Goal: Task Accomplishment & Management: Use online tool/utility

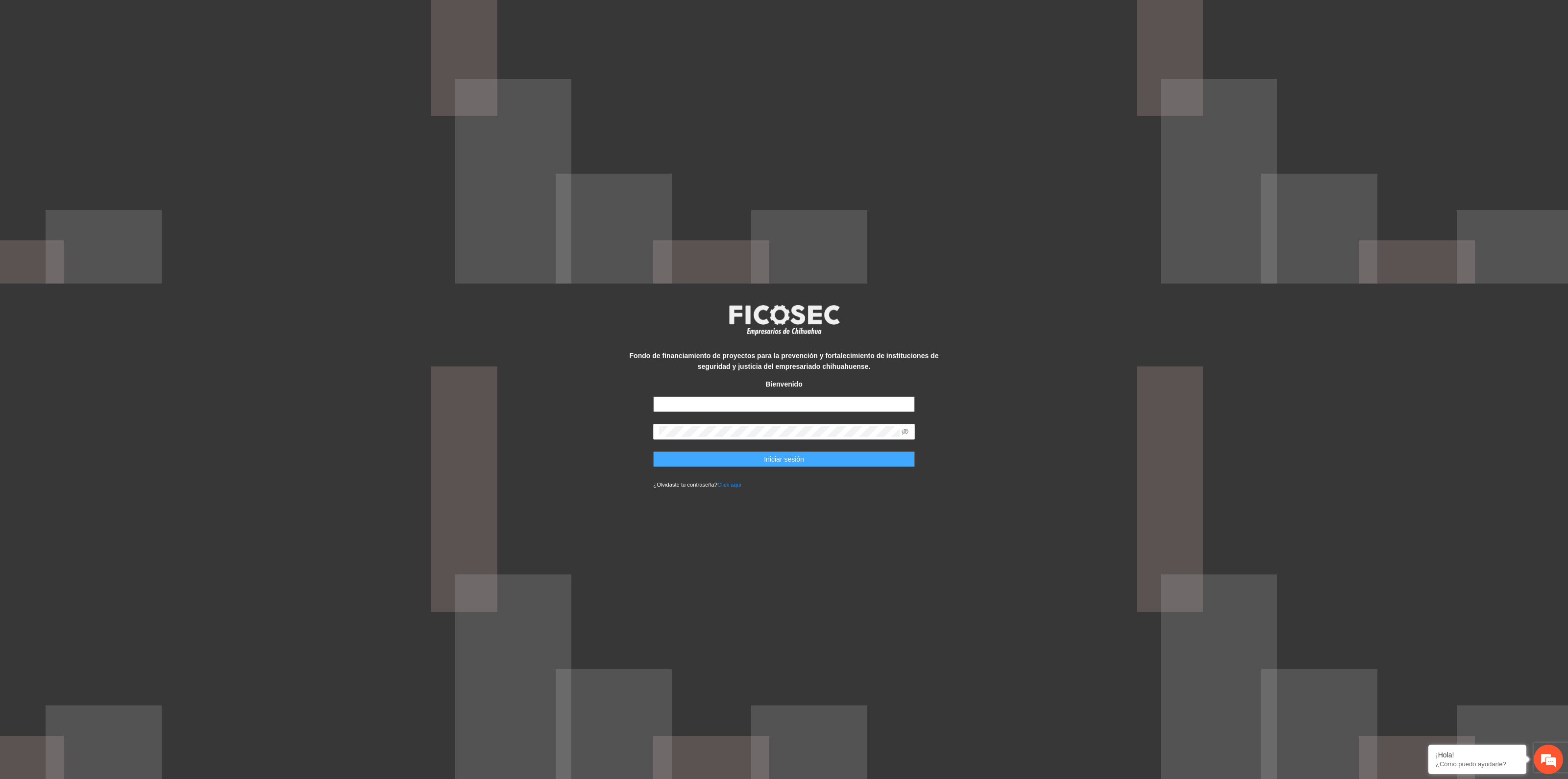
type input "**********"
click at [815, 461] on button "Iniciar sesión" at bounding box center [784, 459] width 261 height 16
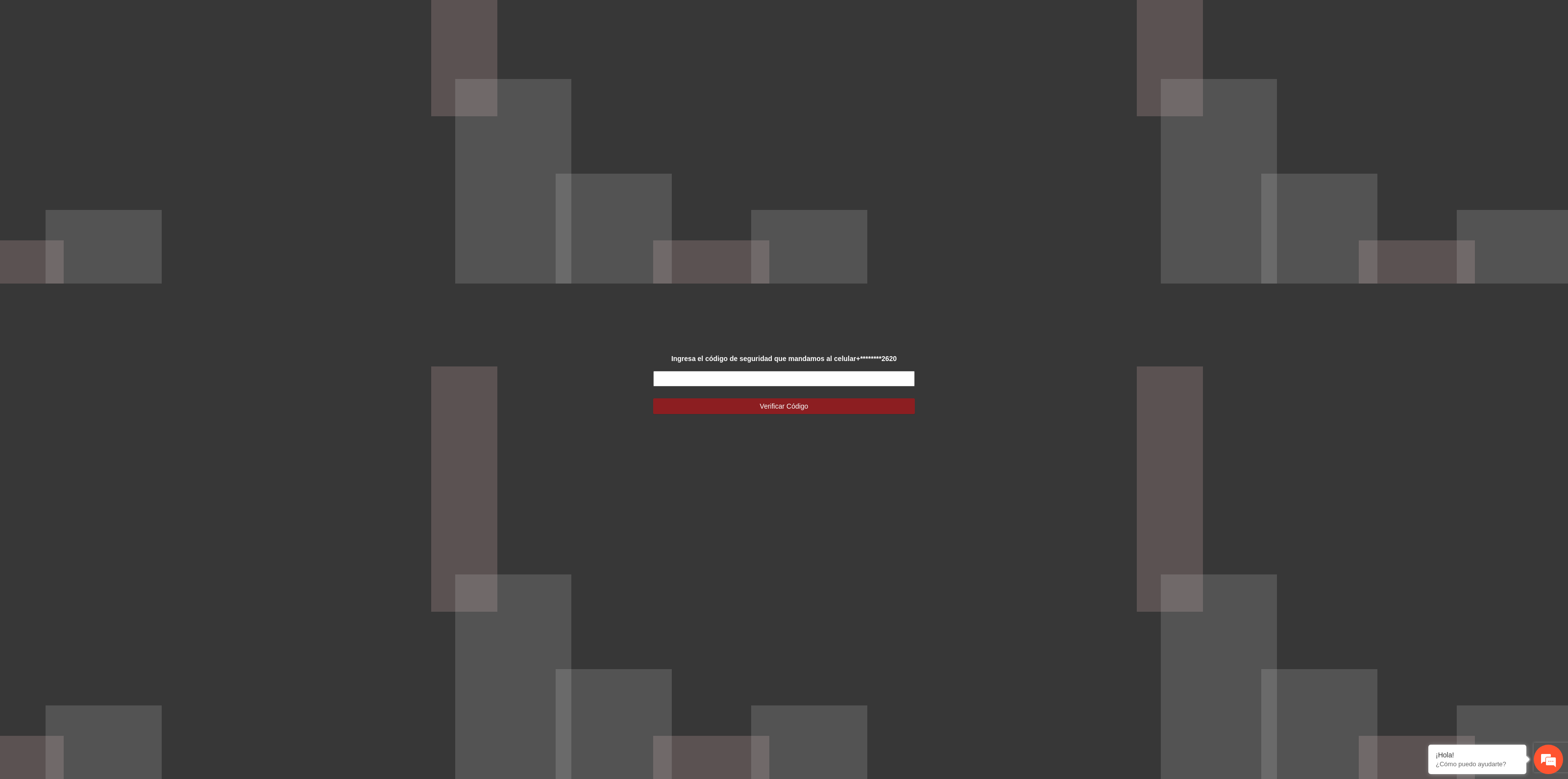
click at [791, 378] on input "text" at bounding box center [784, 379] width 261 height 16
type input "******"
click at [794, 405] on span "Verificar Código" at bounding box center [784, 406] width 49 height 11
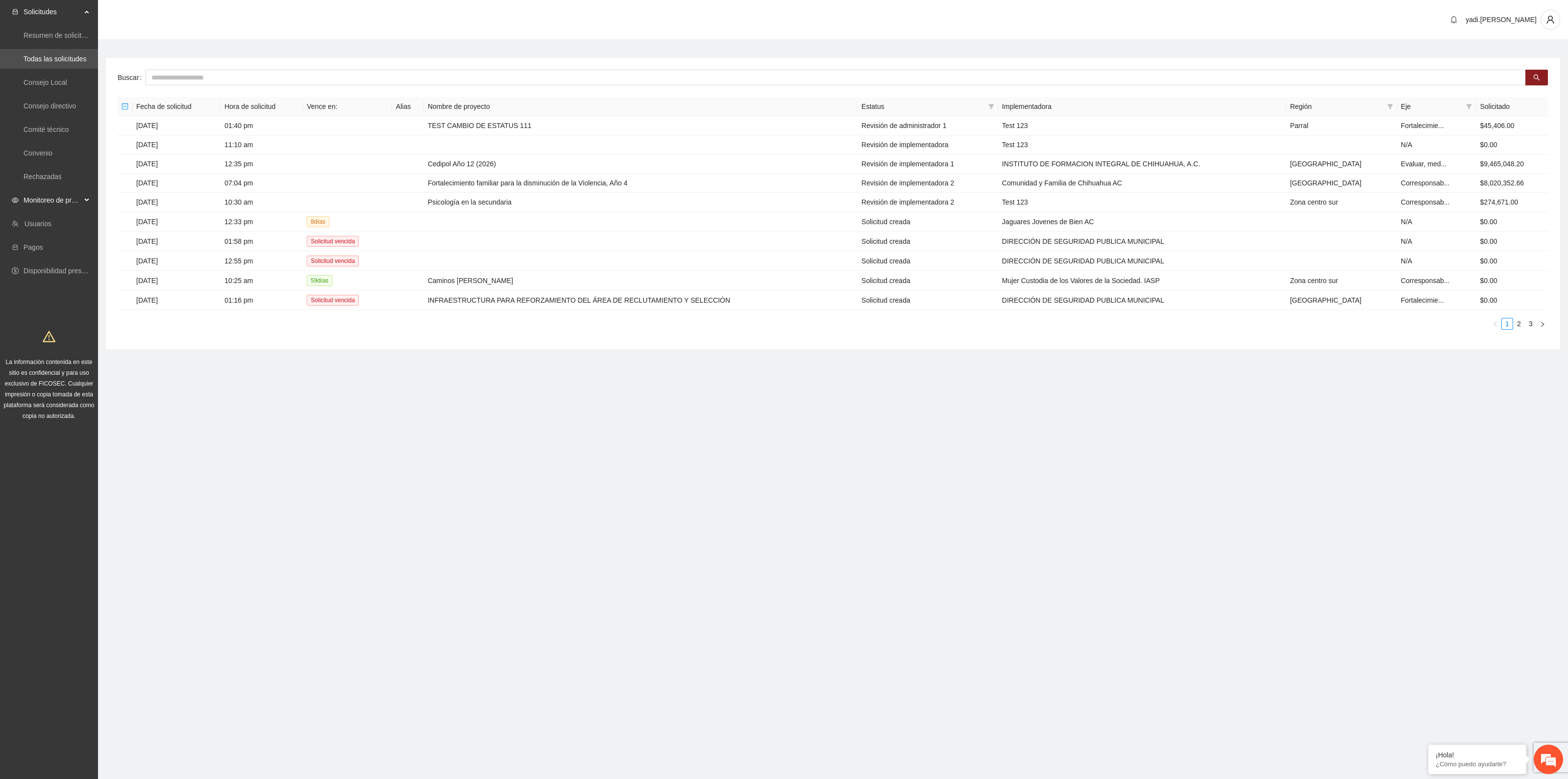
click at [36, 199] on span "Monitoreo de proyectos" at bounding box center [52, 199] width 58 height 19
click at [35, 270] on link "Activos" at bounding box center [34, 270] width 22 height 8
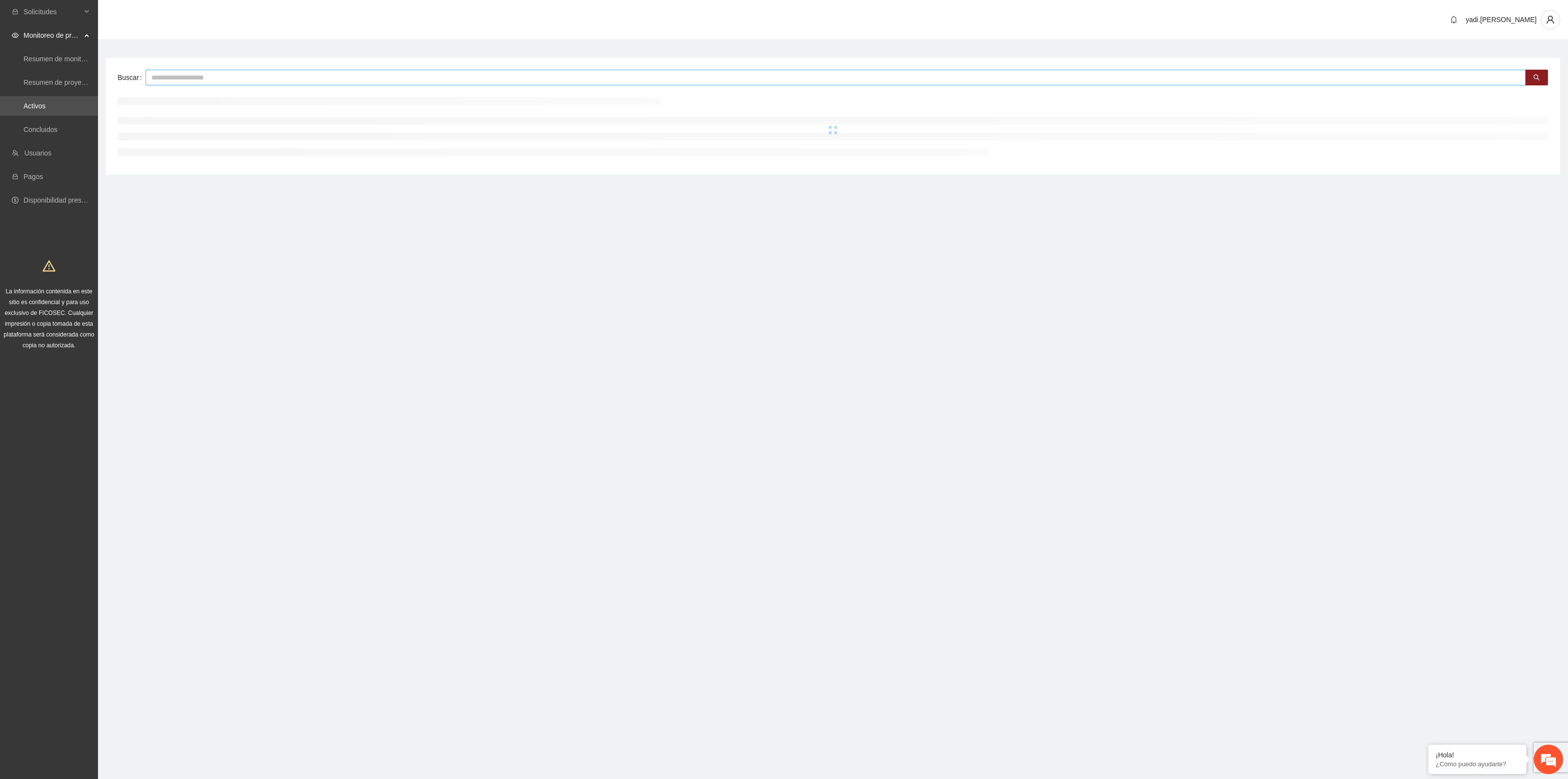
drag, startPoint x: 64, startPoint y: 236, endPoint x: 166, endPoint y: 73, distance: 192.3
click at [166, 73] on input "text" at bounding box center [836, 77] width 1381 height 16
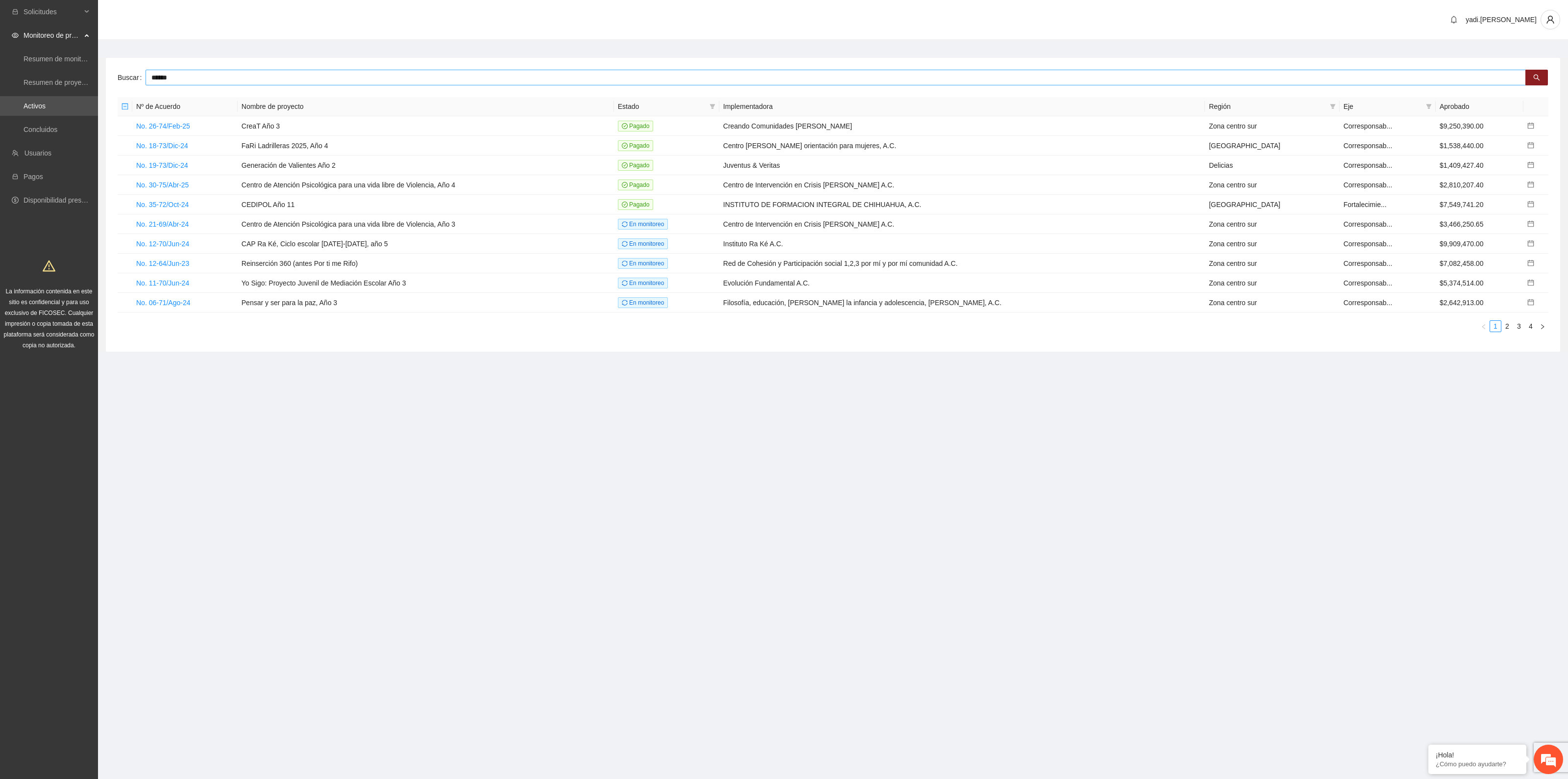
type input "******"
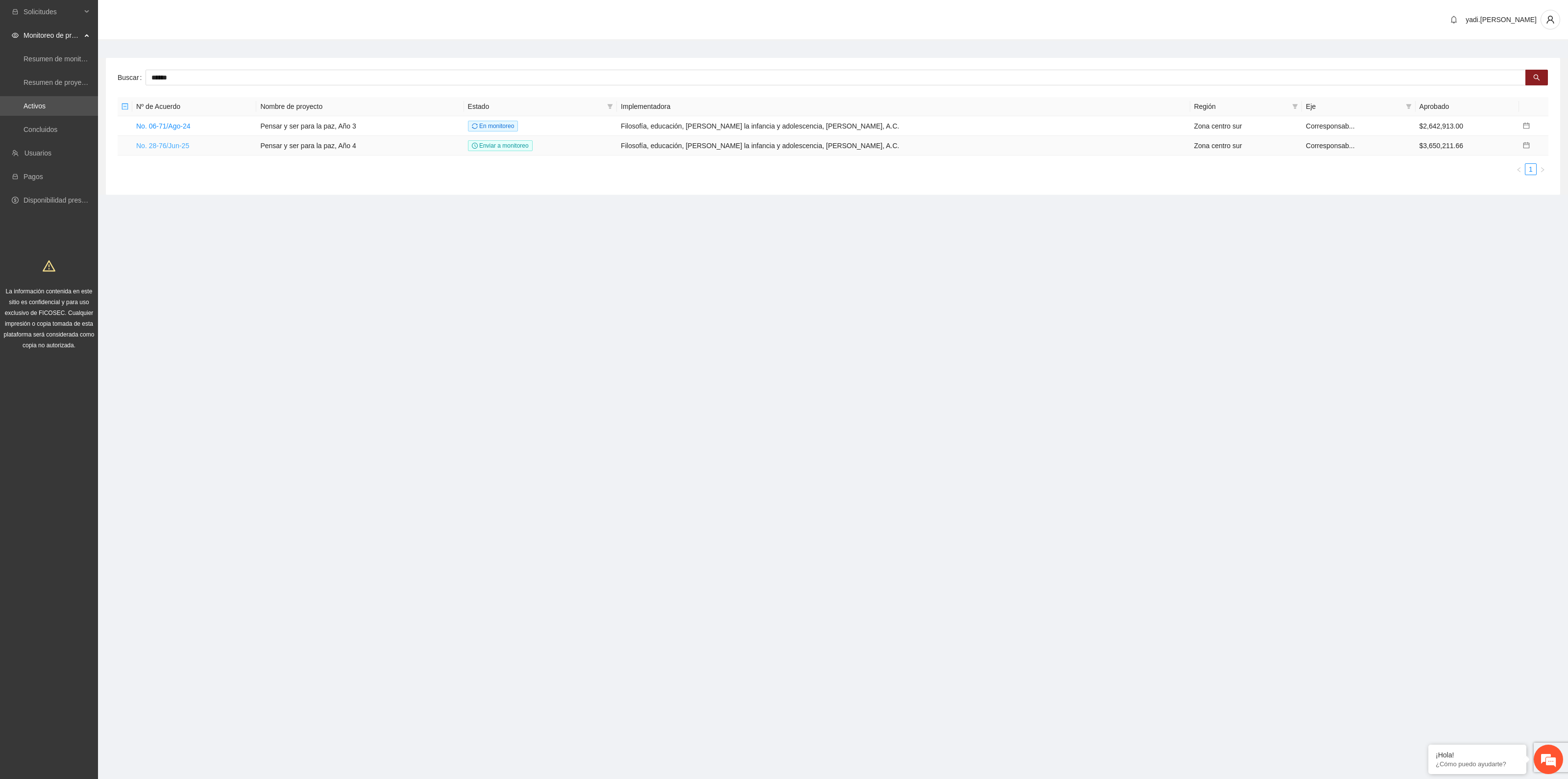
click at [168, 142] on link "No. 28-76/Jun-25" at bounding box center [163, 145] width 53 height 8
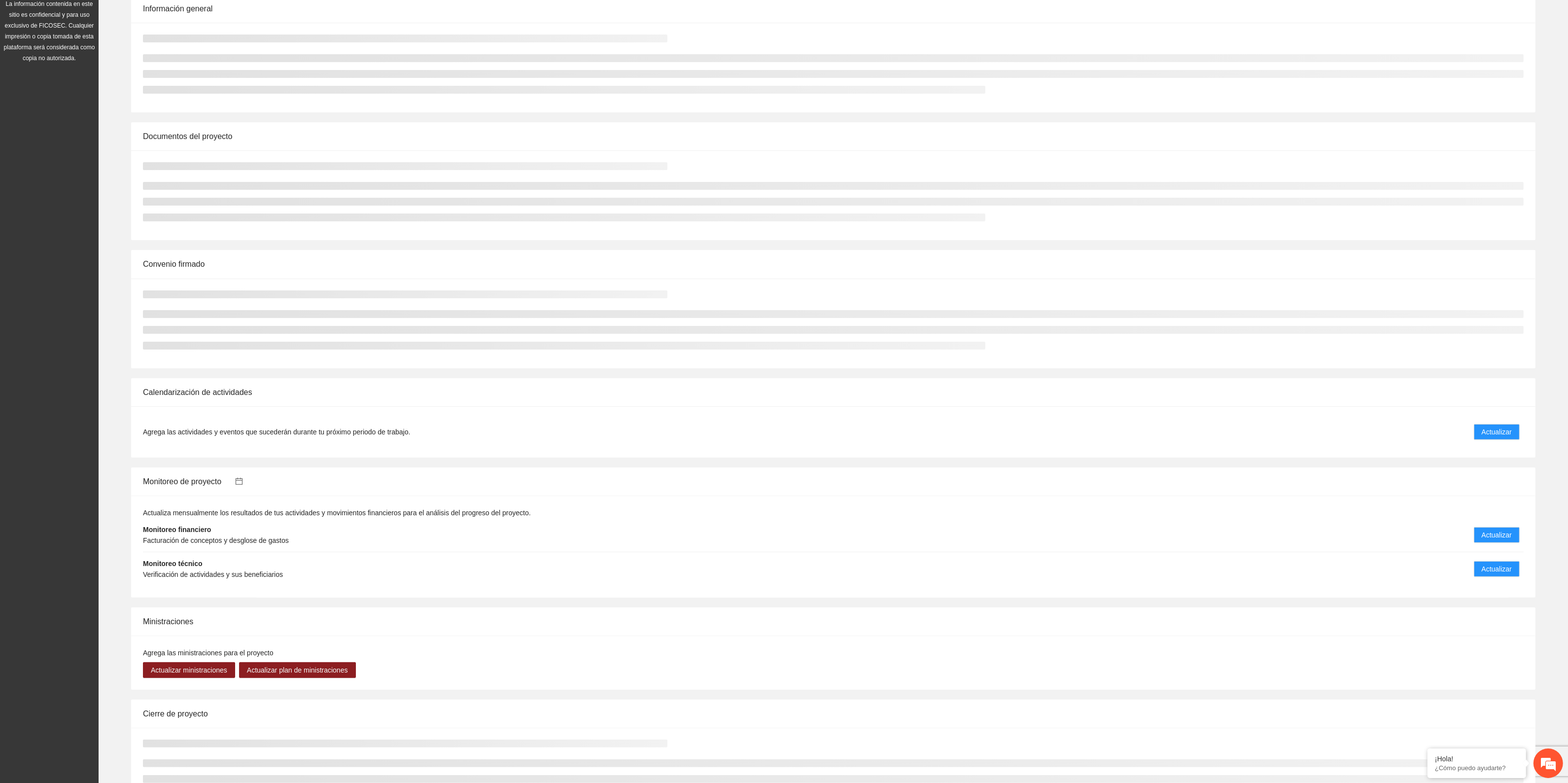
scroll to position [361, 0]
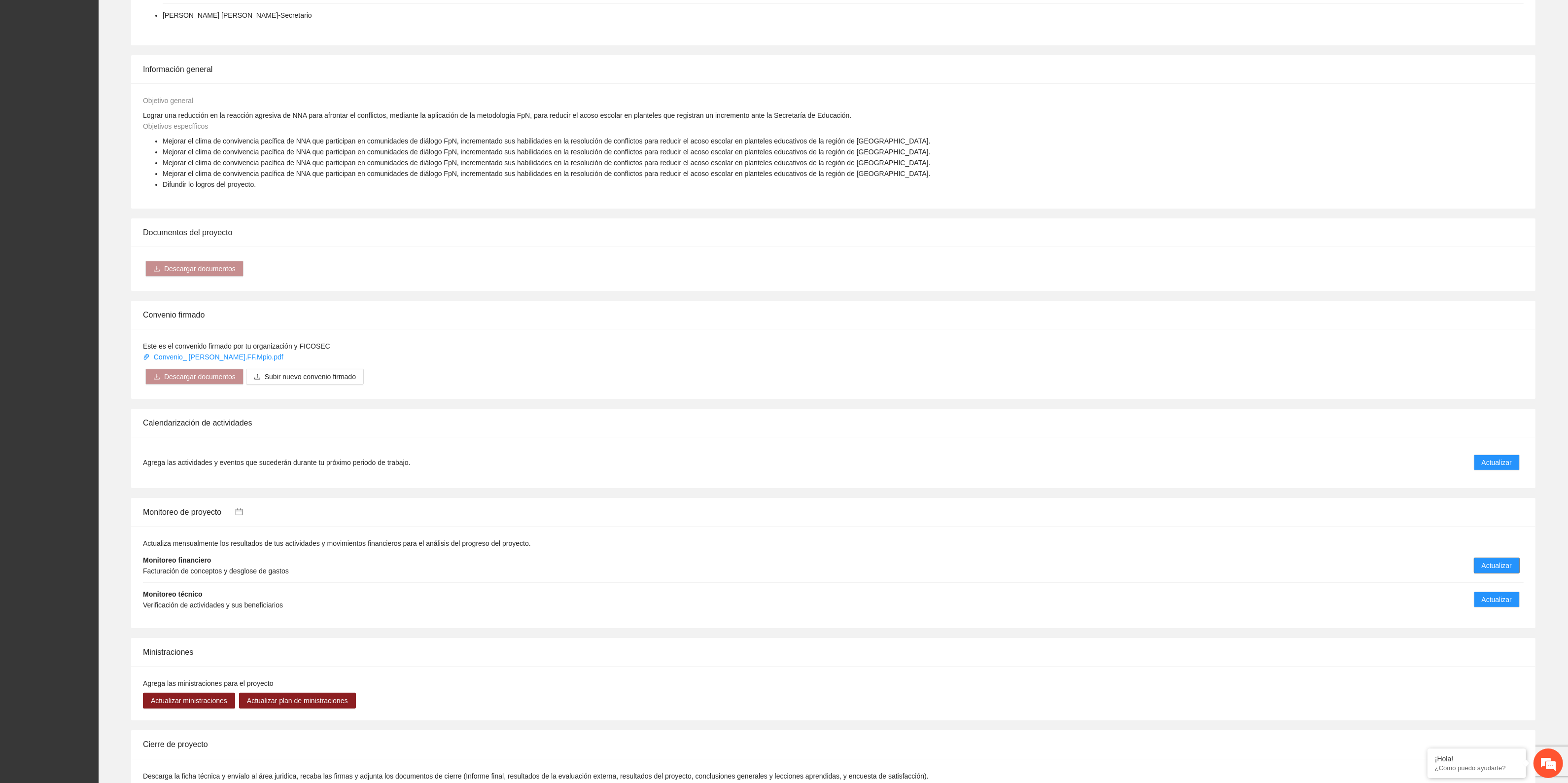
click at [1509, 560] on span "Actualizar" at bounding box center [1497, 565] width 30 height 11
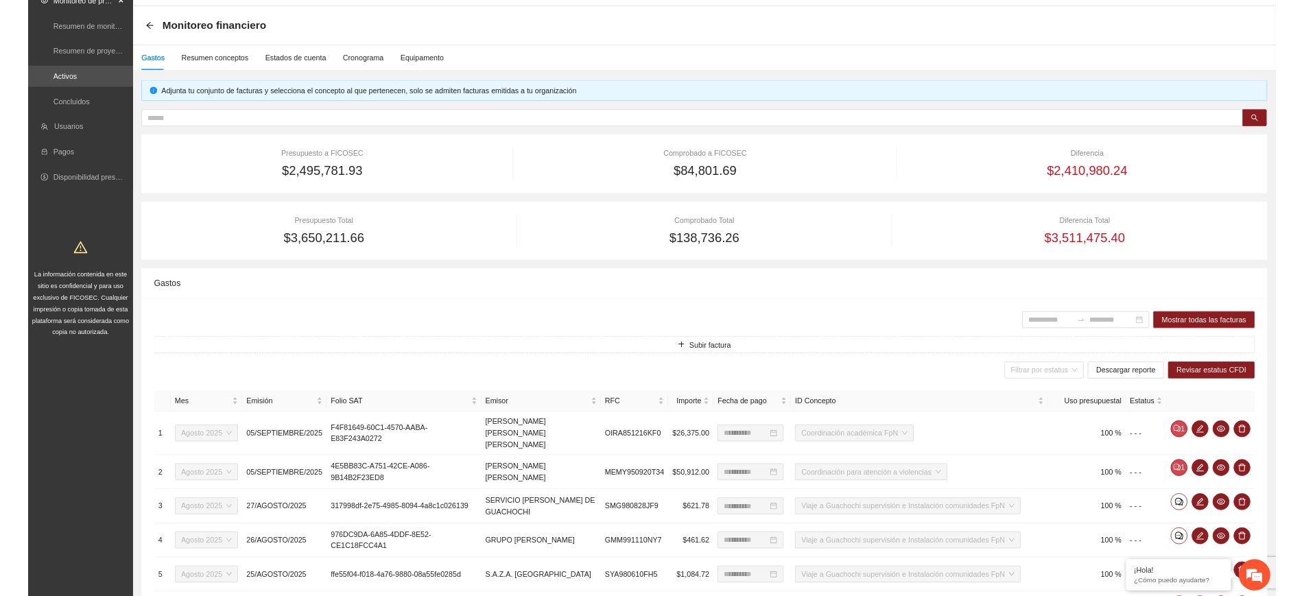
scroll to position [49, 0]
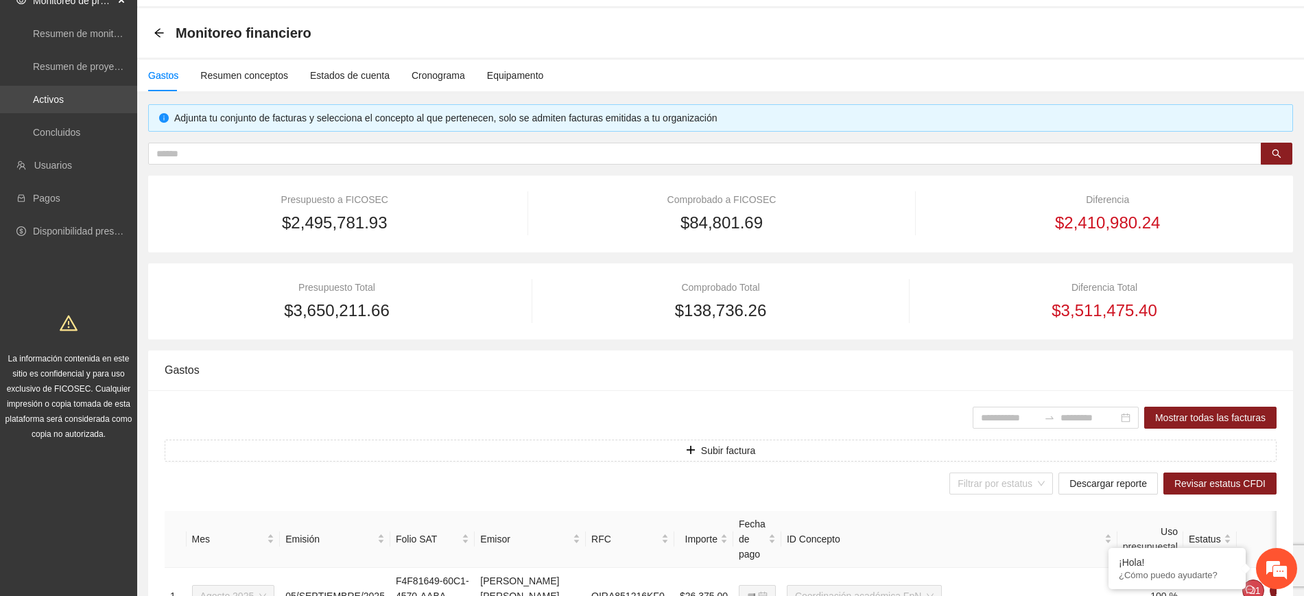
click at [47, 104] on link "Activos" at bounding box center [48, 99] width 31 height 11
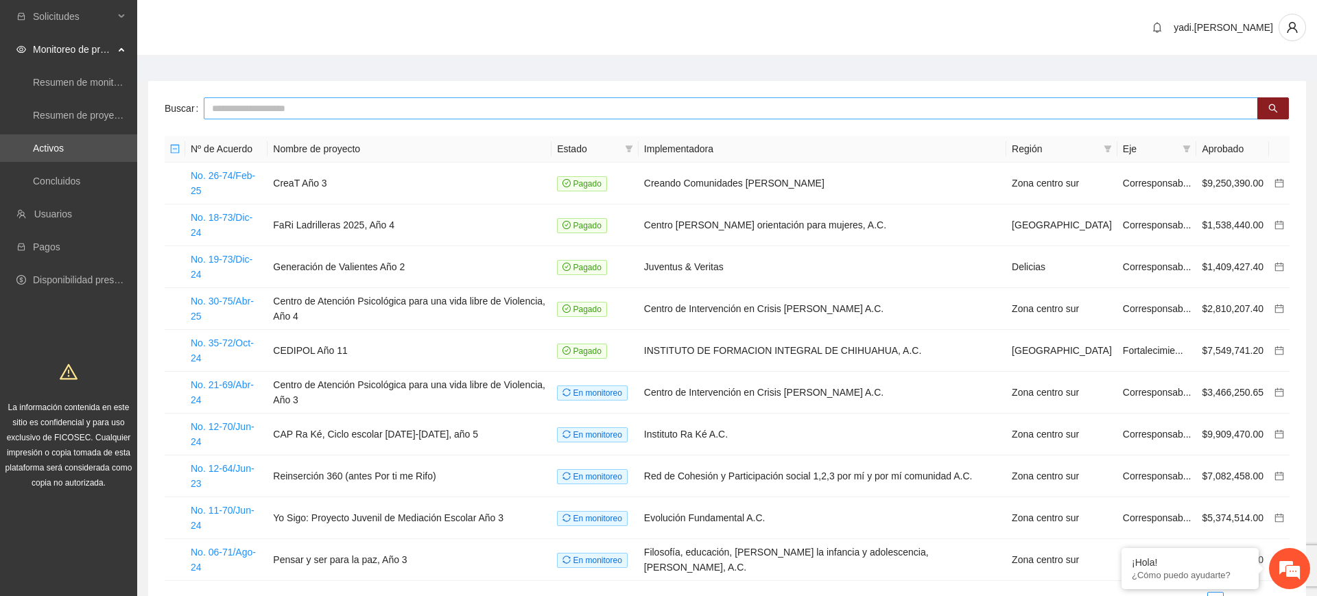
click at [393, 115] on input "text" at bounding box center [731, 108] width 1055 height 22
type input "******"
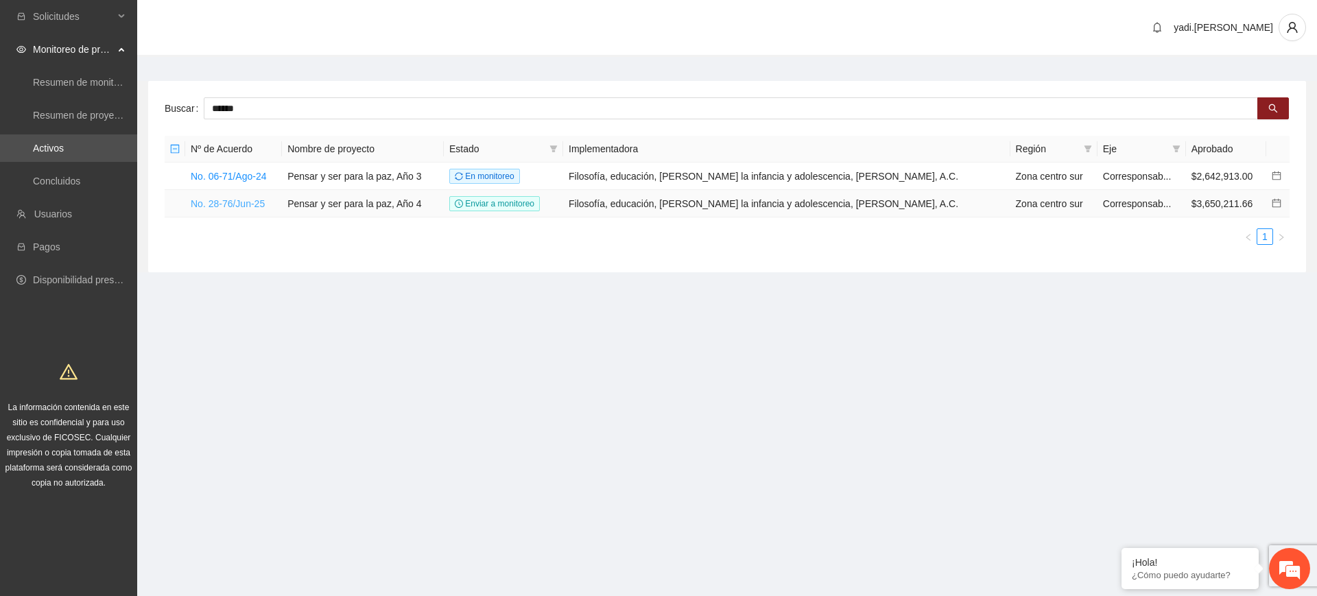
click at [246, 198] on link "No. 28-76/Jun-25" at bounding box center [228, 203] width 74 height 11
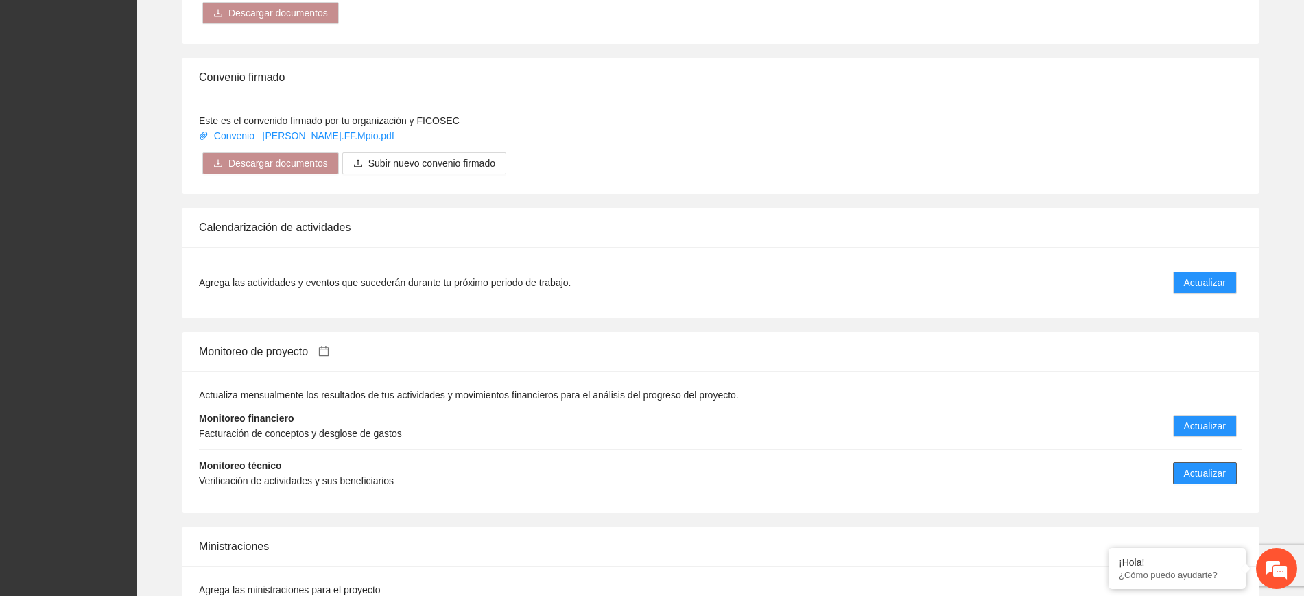
scroll to position [928, 0]
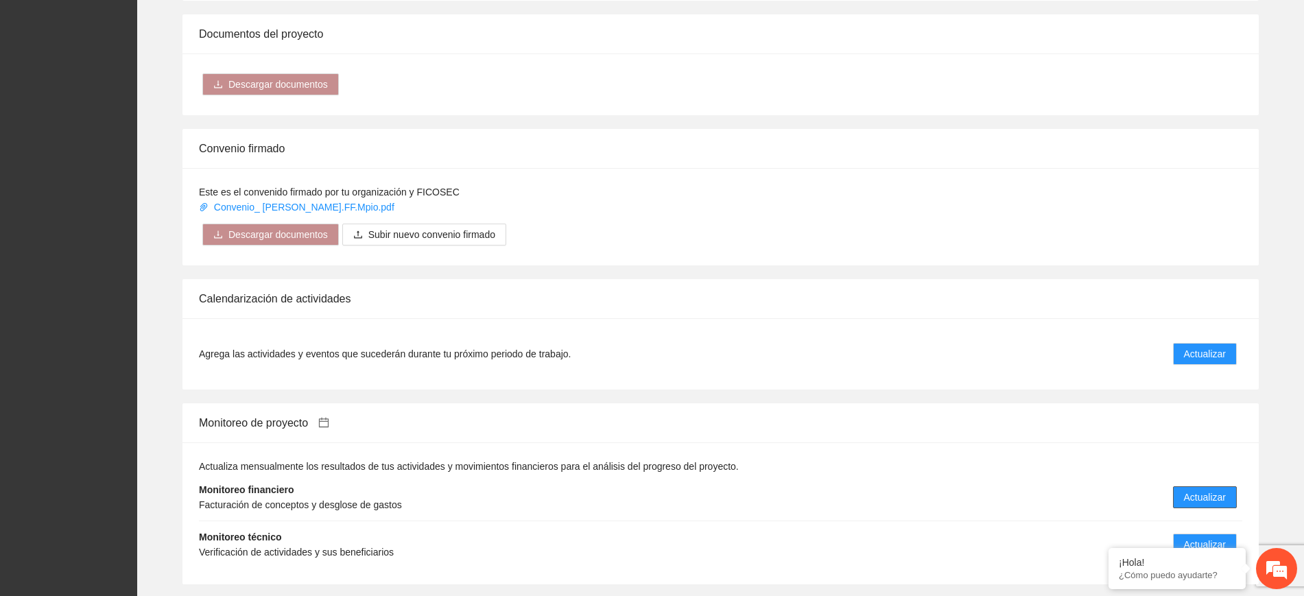
click at [1225, 490] on span "Actualizar" at bounding box center [1205, 497] width 42 height 15
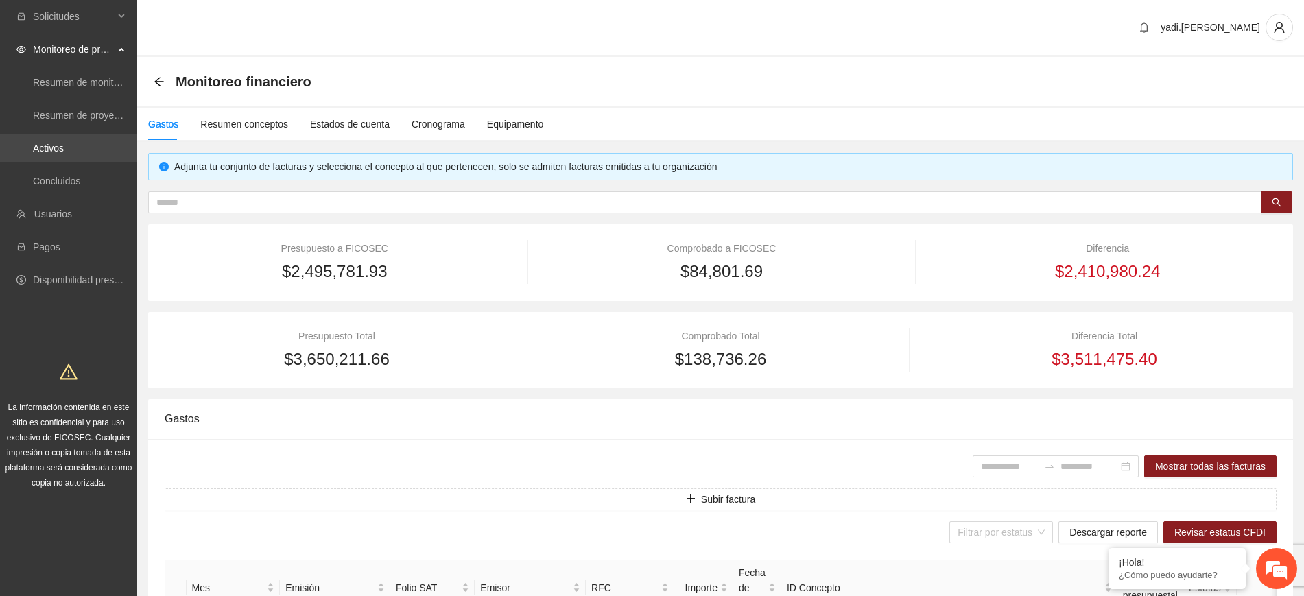
click at [54, 144] on link "Activos" at bounding box center [48, 148] width 31 height 11
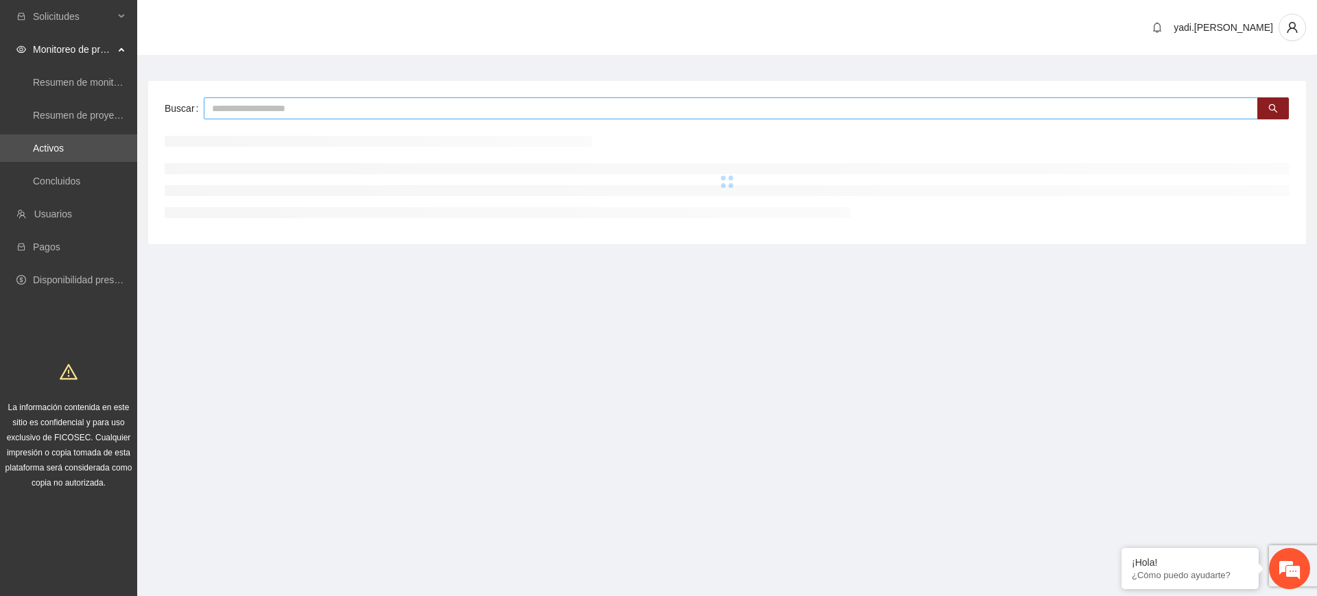
click at [282, 112] on input "text" at bounding box center [731, 108] width 1055 height 22
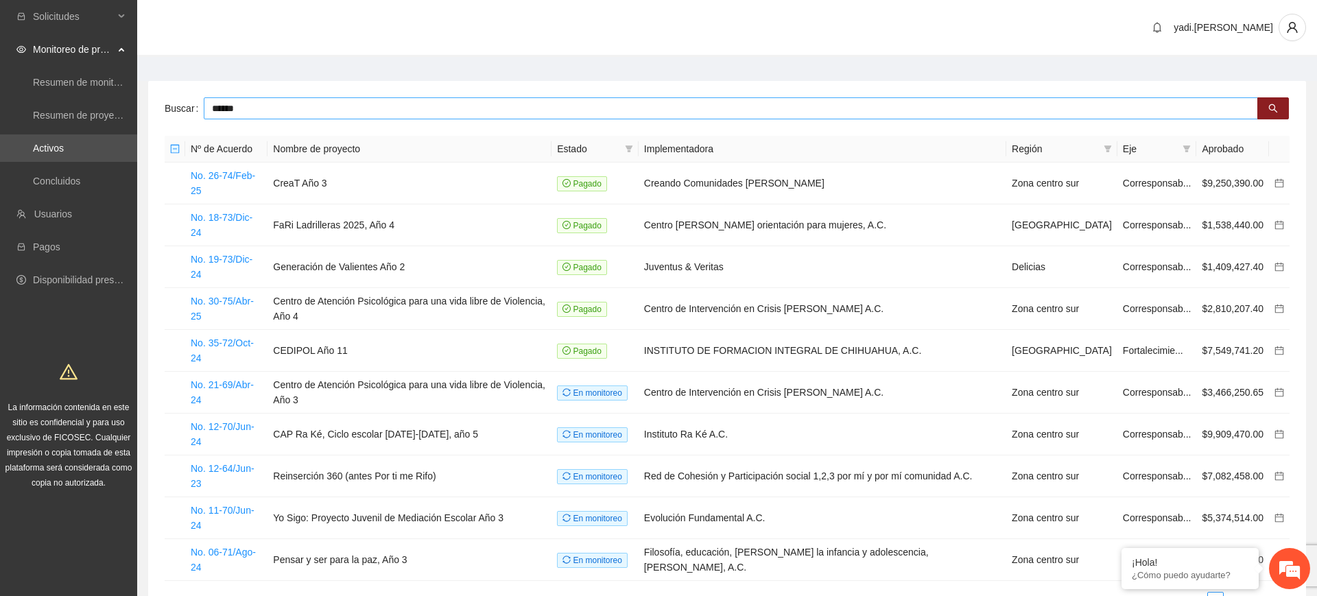
type input "******"
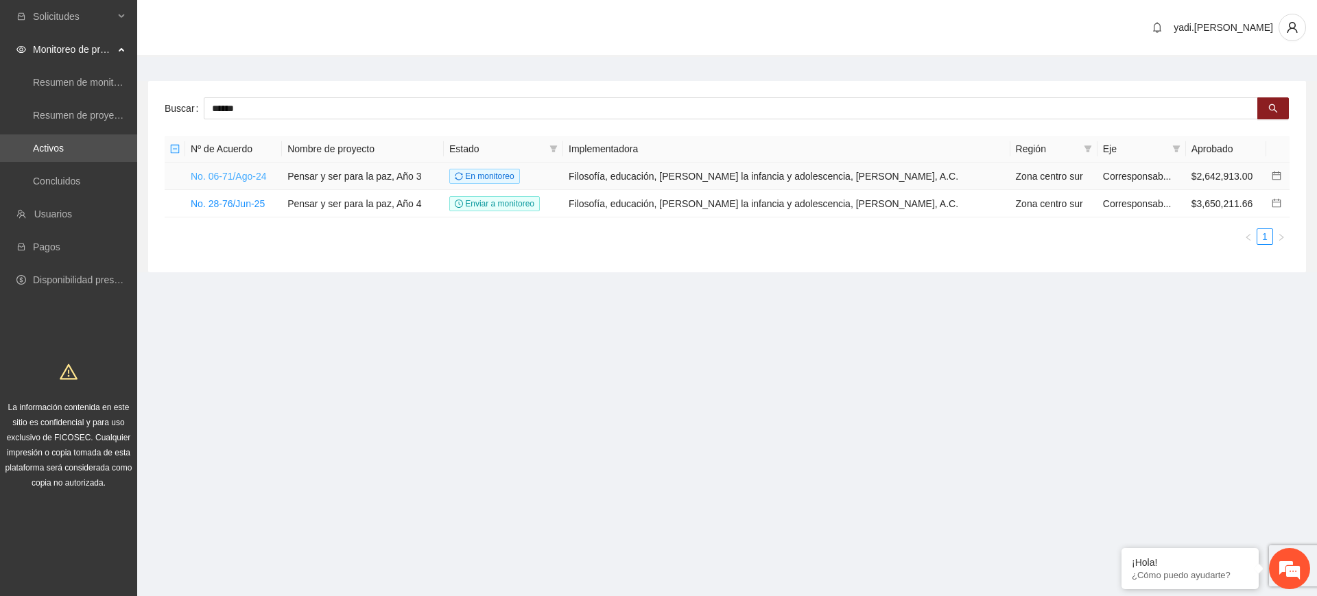
click at [217, 179] on link "No. 06-71/Ago-24" at bounding box center [229, 176] width 76 height 11
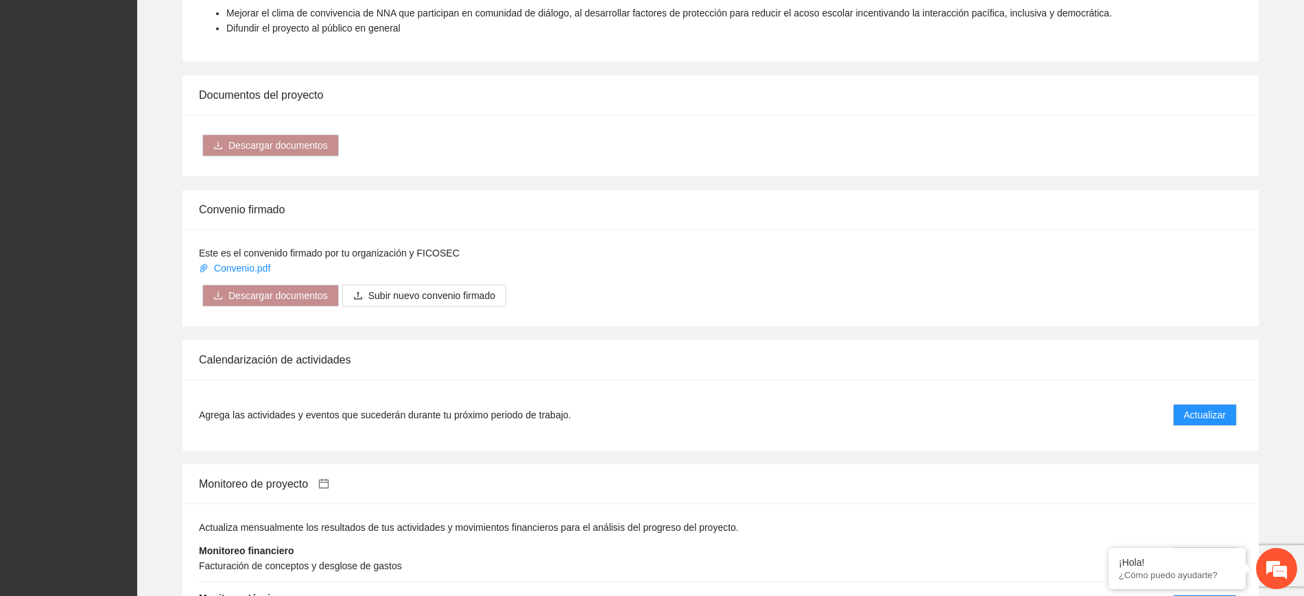
scroll to position [943, 0]
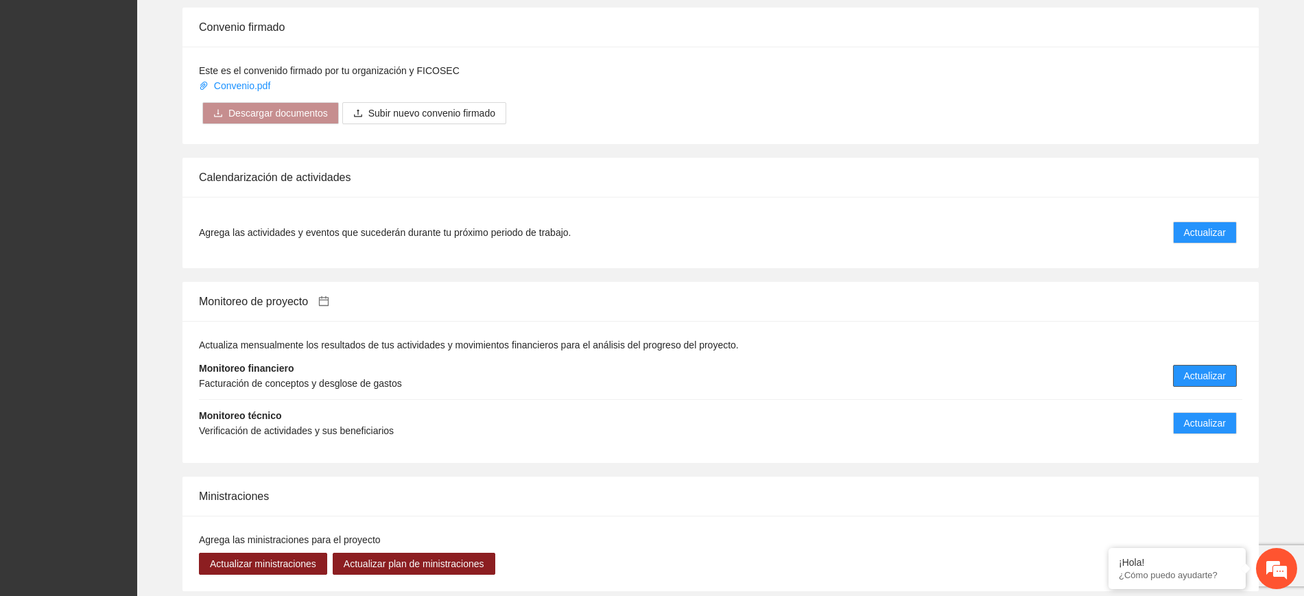
click at [1218, 379] on span "Actualizar" at bounding box center [1205, 375] width 42 height 15
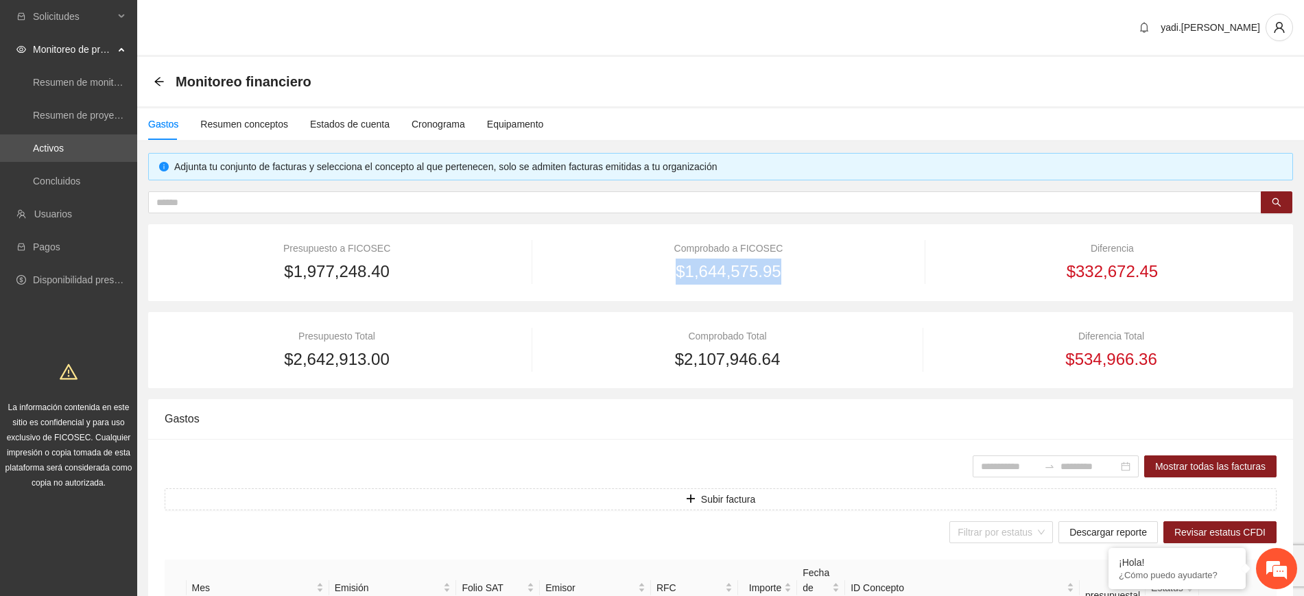
drag, startPoint x: 780, startPoint y: 279, endPoint x: 678, endPoint y: 273, distance: 102.4
click at [678, 273] on div "$1,644,575.95" at bounding box center [729, 272] width 346 height 26
copy span "$1,644,575.95"
